Goal: Task Accomplishment & Management: Manage account settings

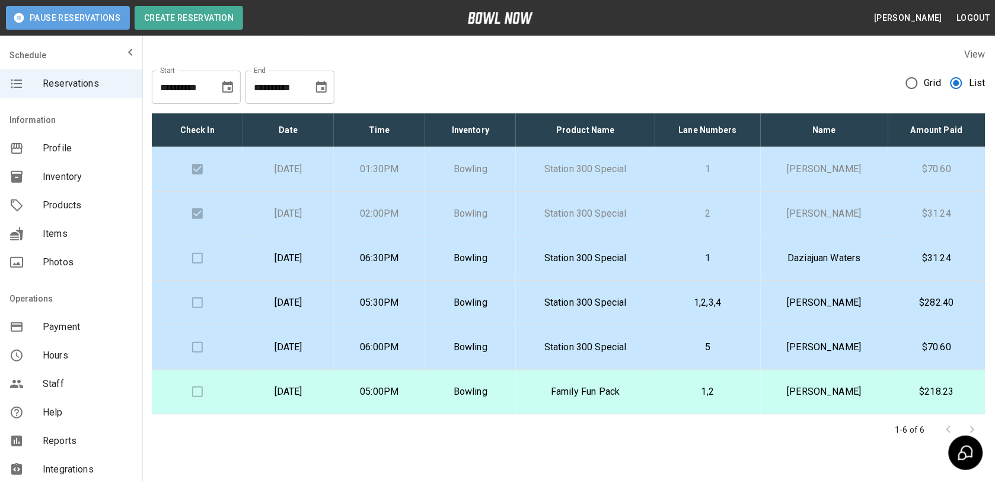
click at [104, 25] on button "Pause Reservations" at bounding box center [68, 18] width 124 height 24
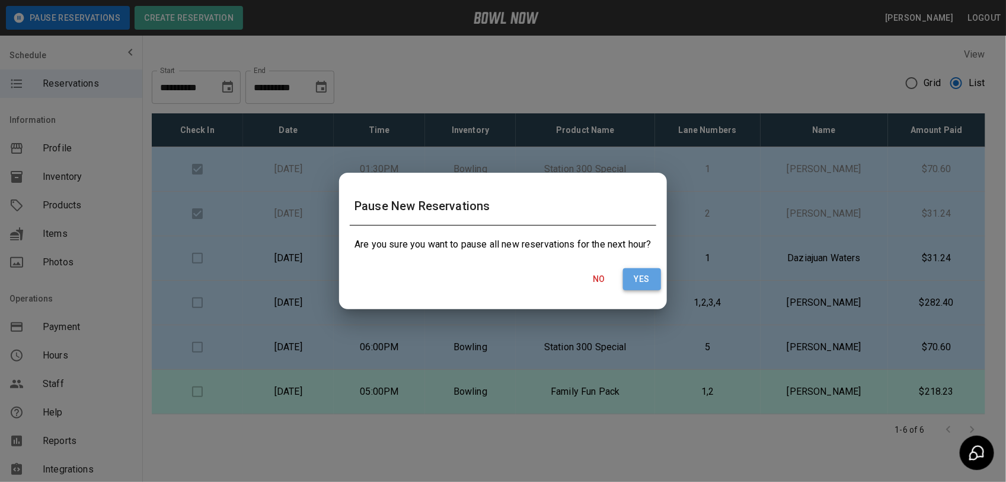
click at [633, 282] on button "Yes" at bounding box center [642, 279] width 38 height 22
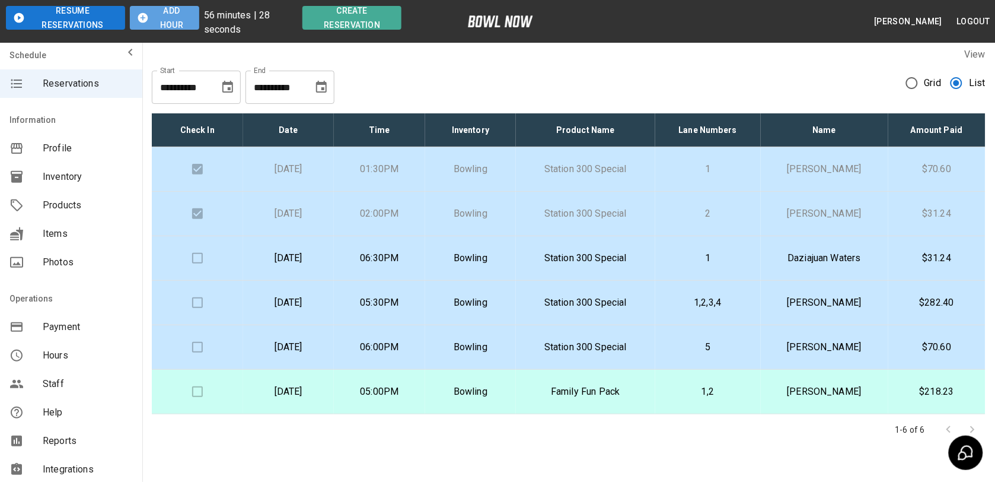
click at [175, 18] on button "Add Hour" at bounding box center [164, 18] width 69 height 24
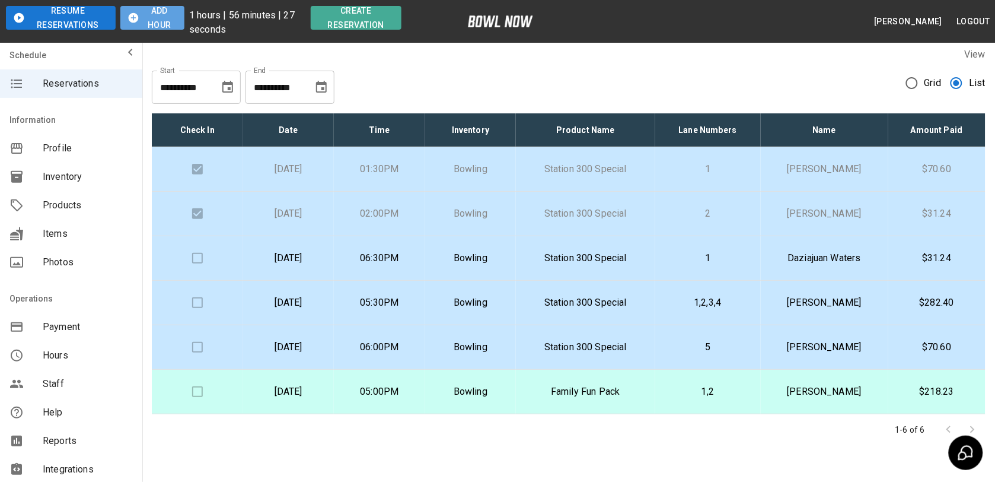
click at [175, 18] on button "Add Hour" at bounding box center [152, 18] width 65 height 24
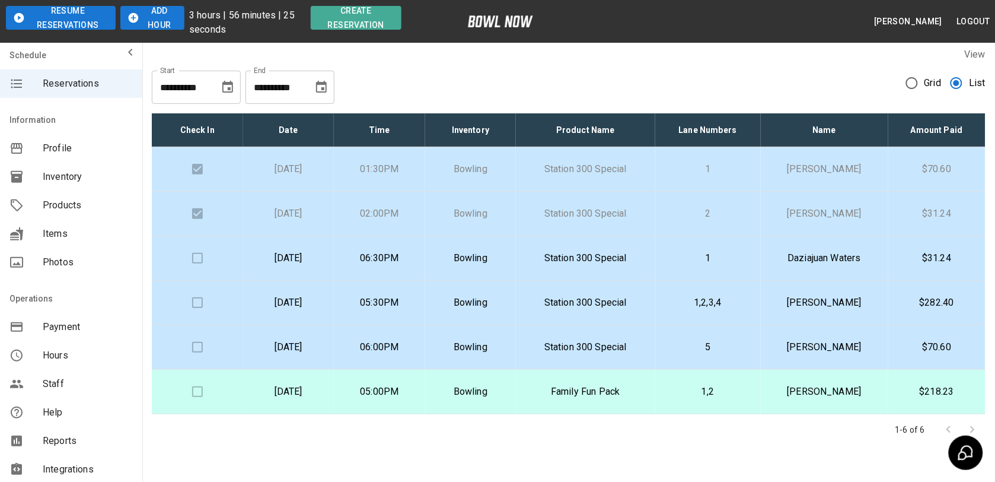
click at [175, 18] on button "Add Hour" at bounding box center [152, 18] width 65 height 24
click at [952, 253] on p "$31.24" at bounding box center [937, 258] width 78 height 14
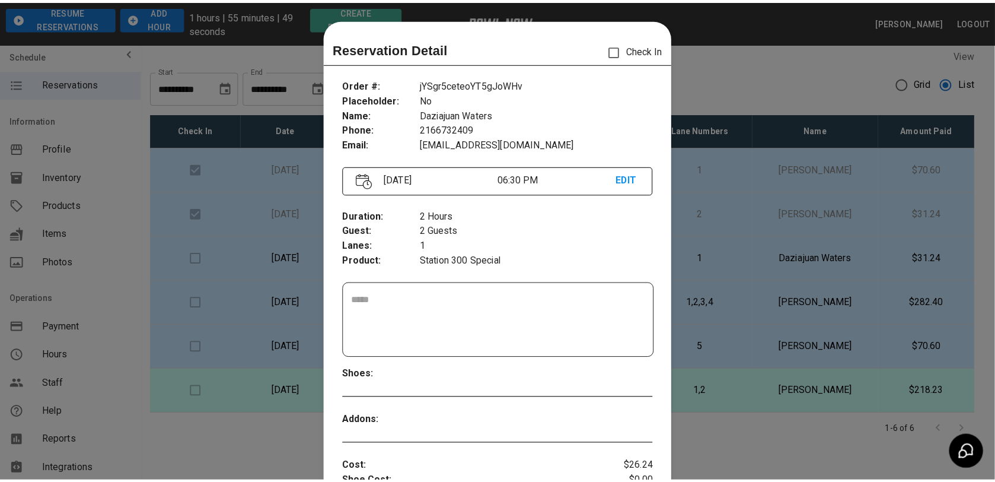
scroll to position [19, 0]
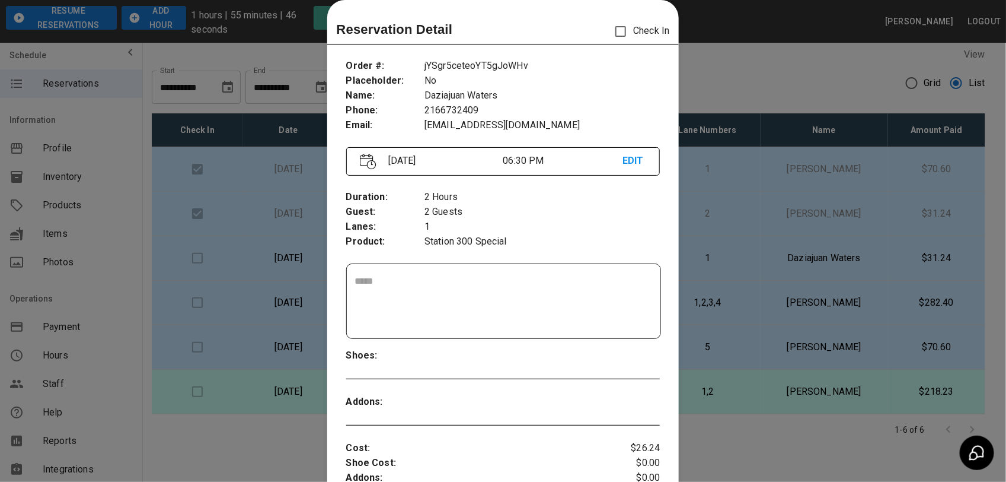
click at [789, 80] on div at bounding box center [503, 241] width 1006 height 482
